Goal: Navigation & Orientation: Go to known website

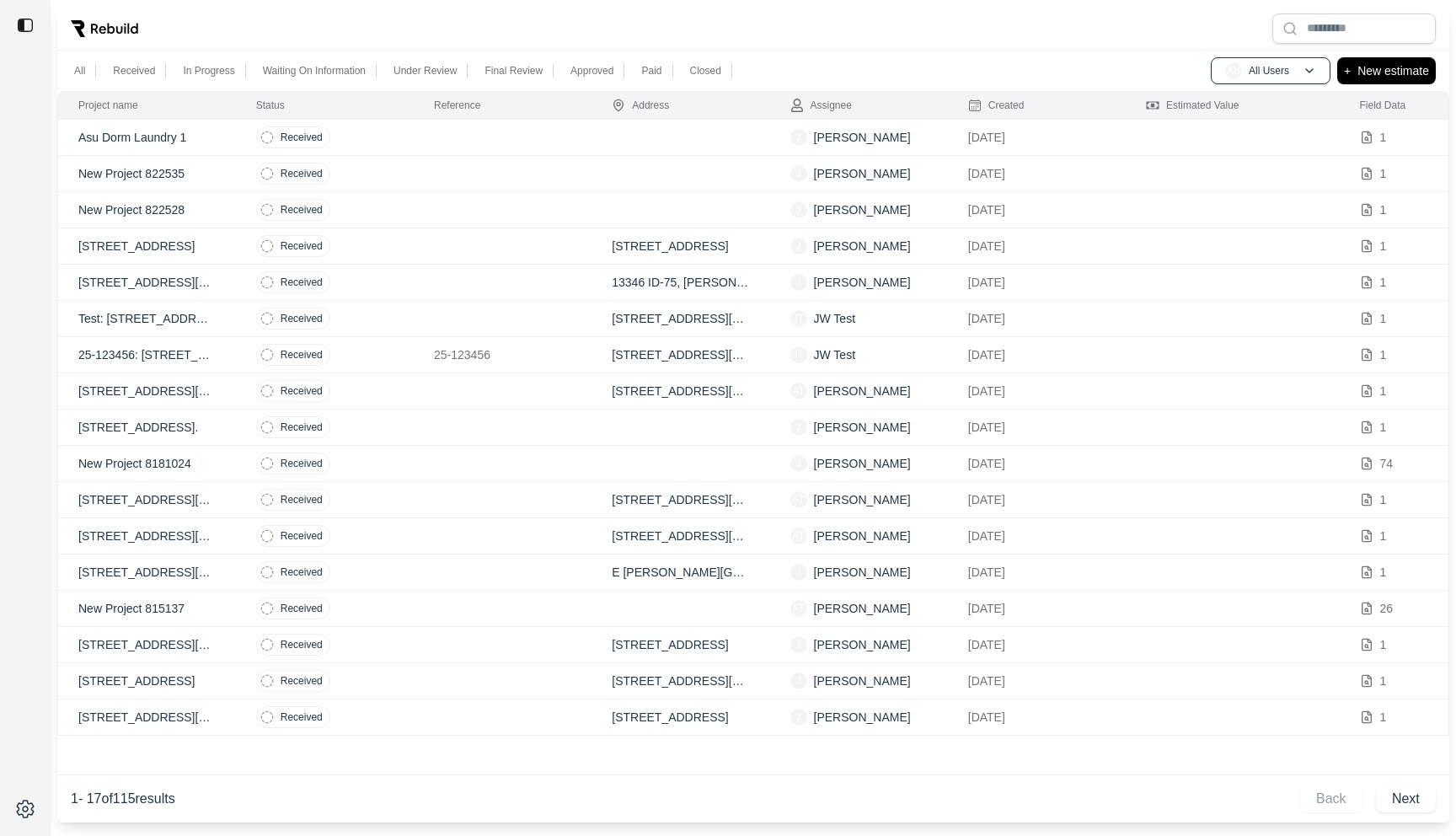
click at [506, 146] on td at bounding box center [502, 137] width 178 height 36
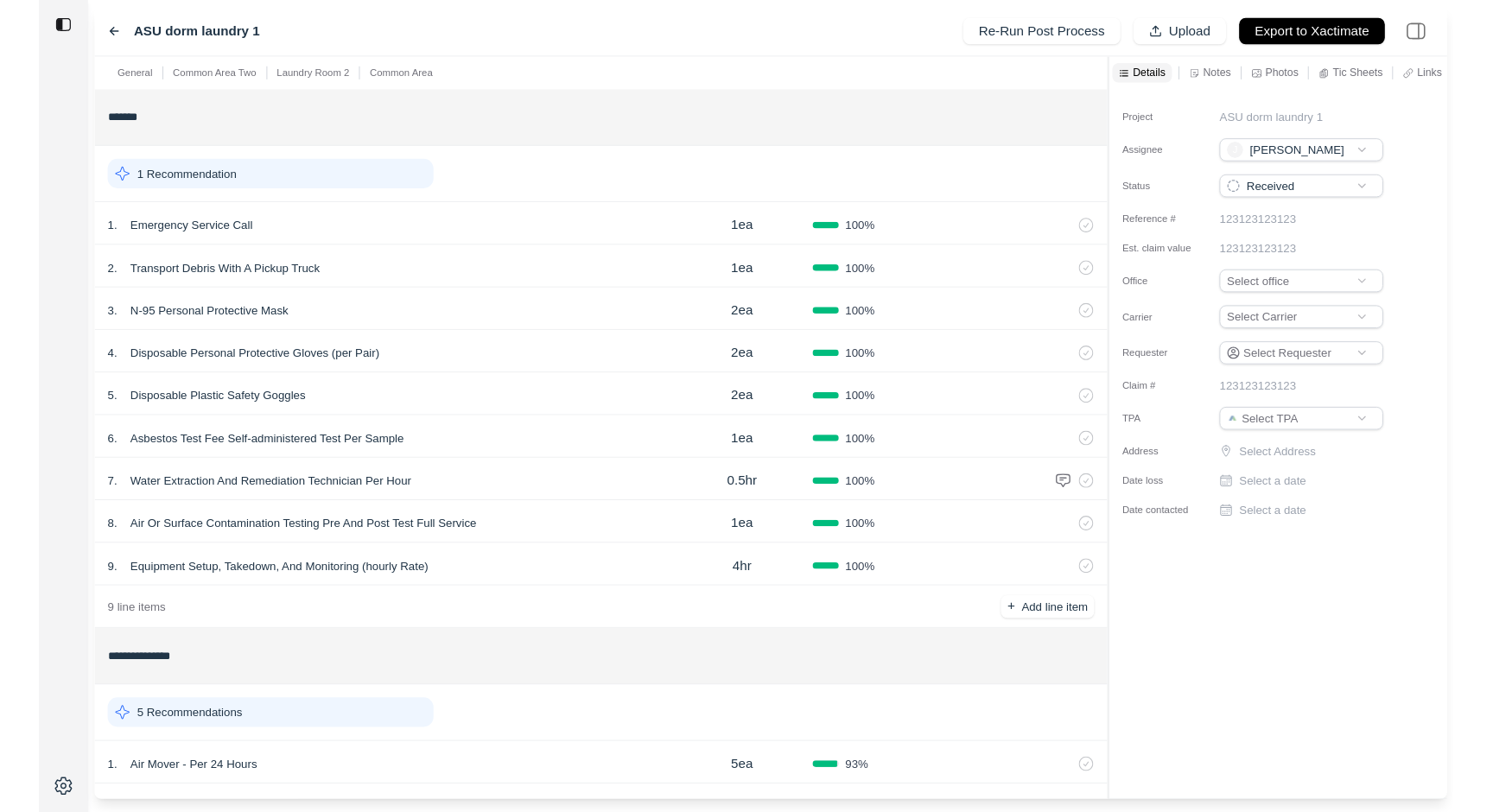
scroll to position [519, 0]
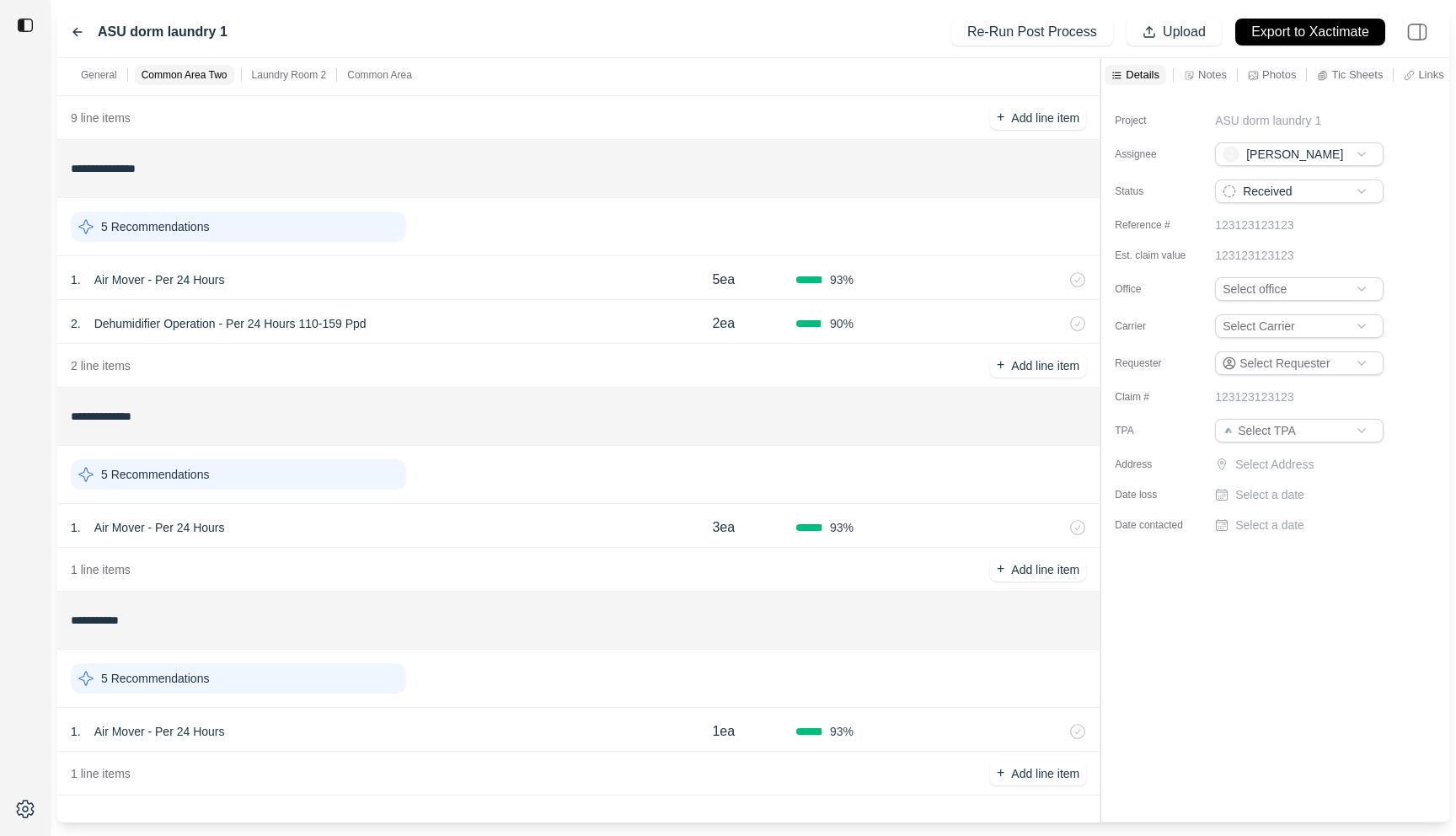
click at [407, 720] on div "1 . Air Mover - Per 24 Hours" at bounding box center [361, 731] width 580 height 23
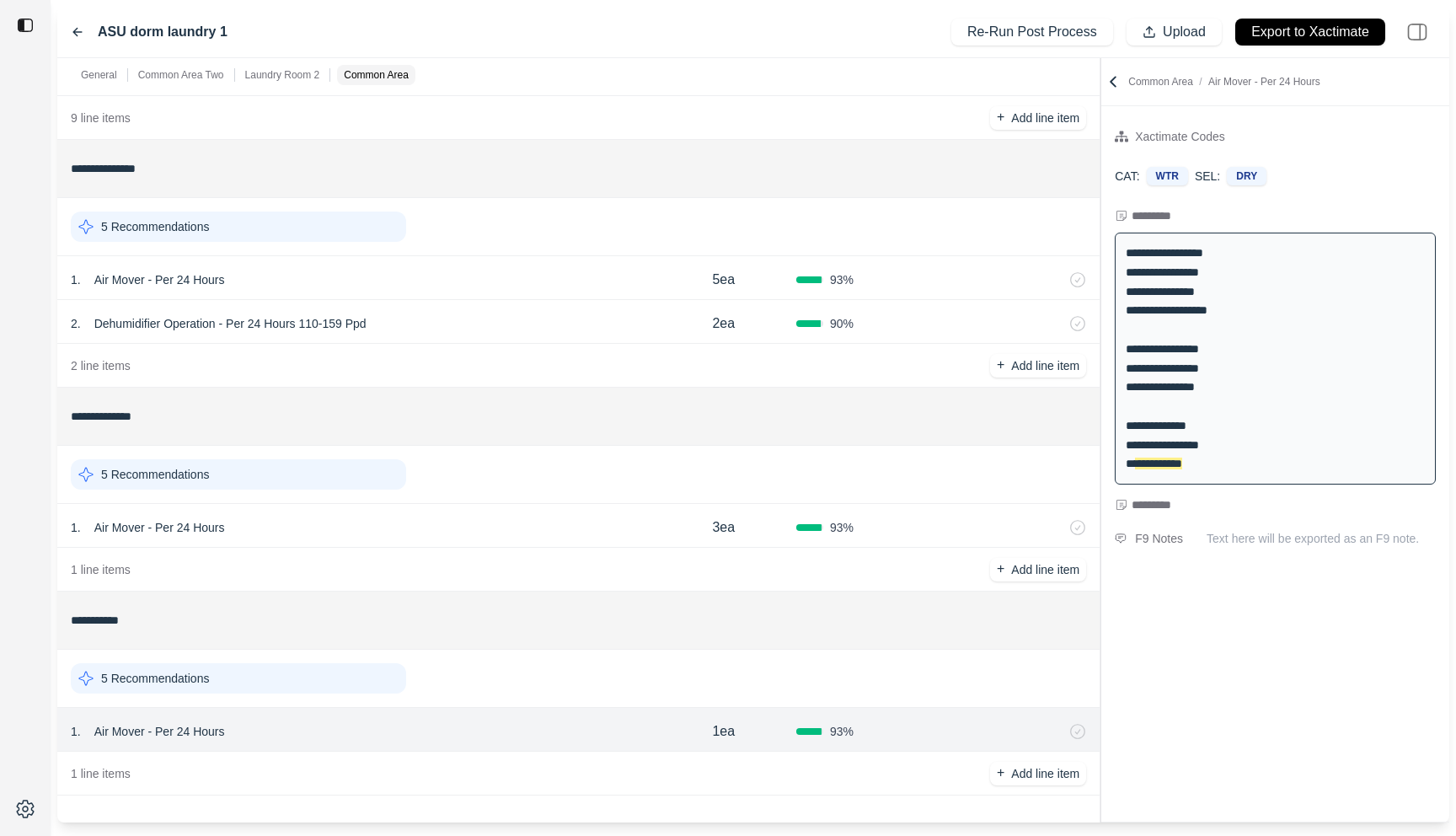
click at [75, 29] on icon at bounding box center [78, 32] width 9 height 8
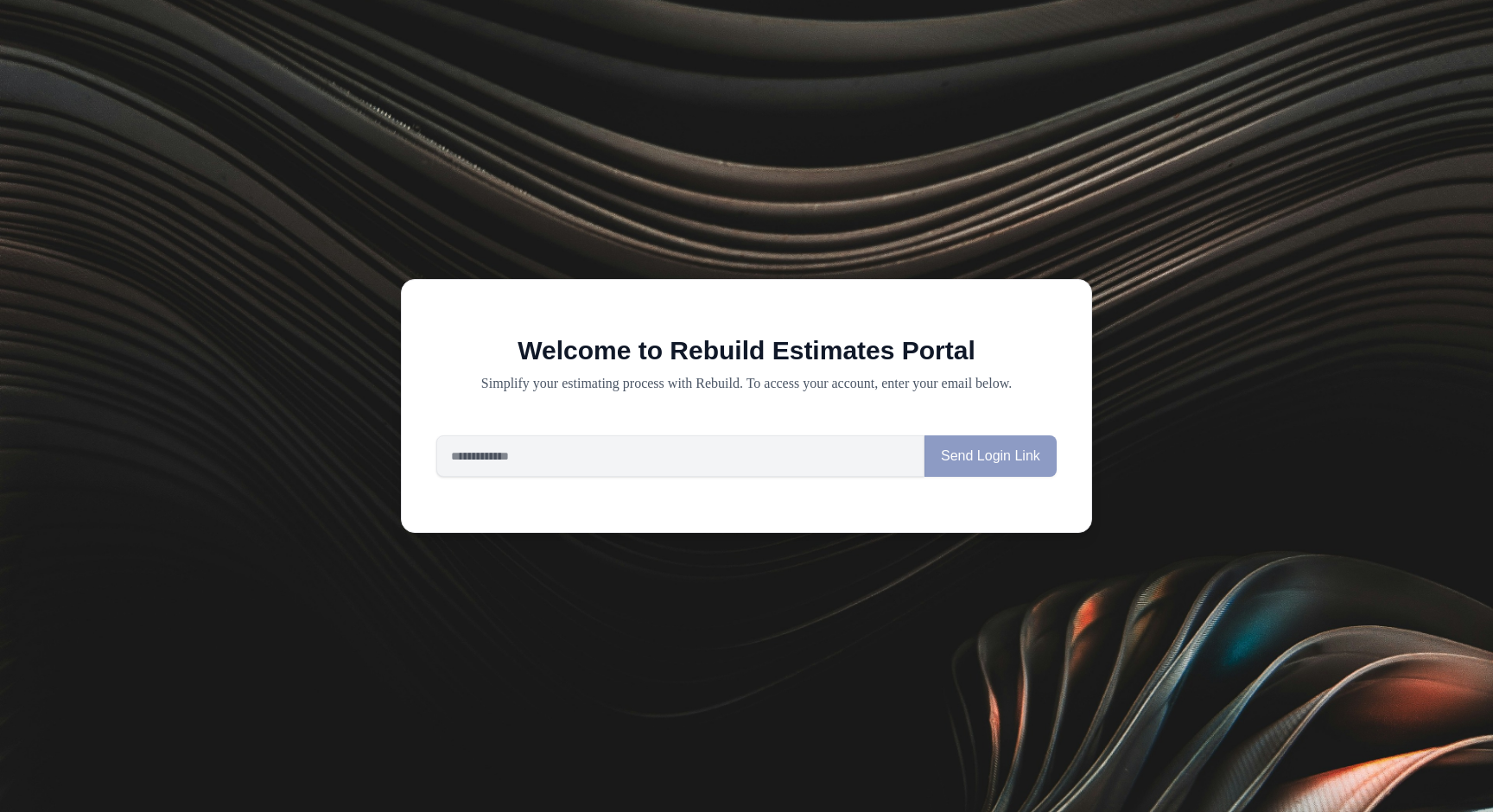
click at [403, 135] on div "Welcome to Rebuild Estimates Portal Simplify your estimating process with Rebui…" at bounding box center [746, 406] width 1493 height 812
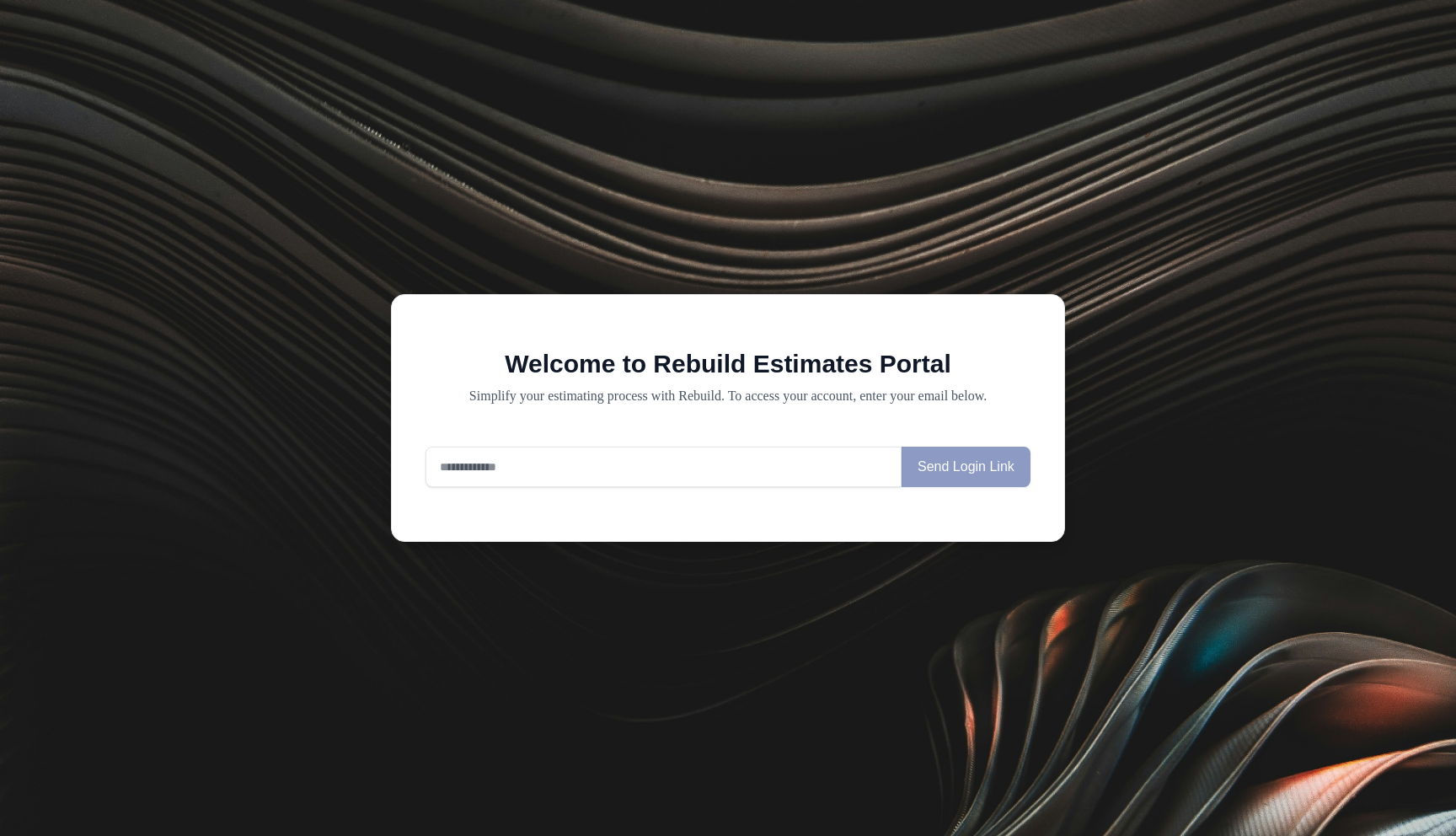
click at [565, 462] on input "email" at bounding box center [663, 466] width 476 height 41
type input "**********"
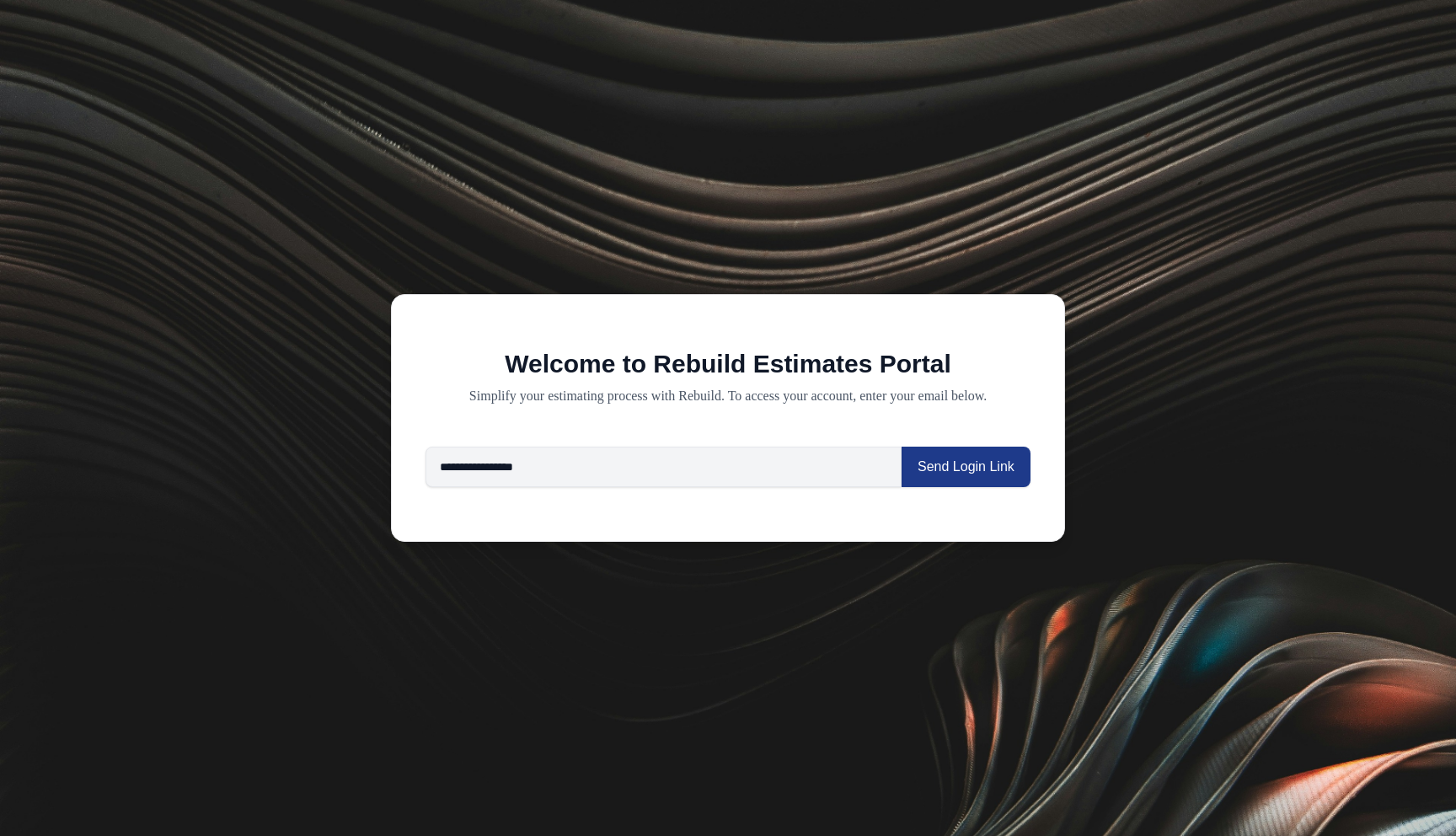
click at [562, 348] on h1 "Welcome to Rebuild Estimates Portal" at bounding box center [728, 363] width 605 height 30
click at [964, 483] on button "Send Login Link" at bounding box center [966, 466] width 129 height 41
